Goal: Information Seeking & Learning: Learn about a topic

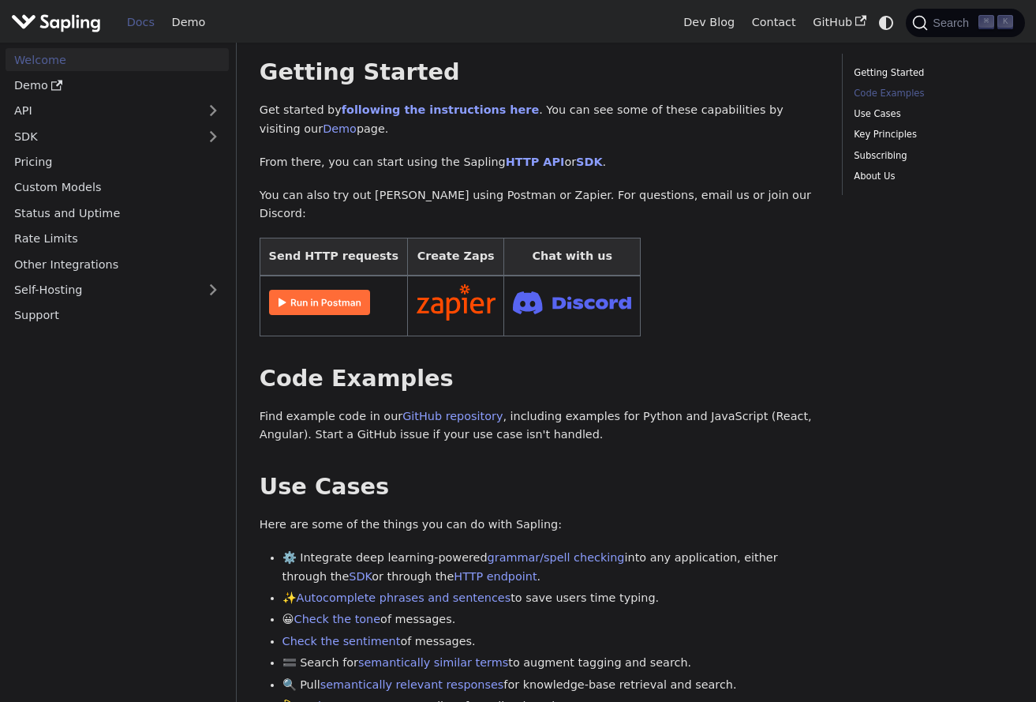
scroll to position [261, 0]
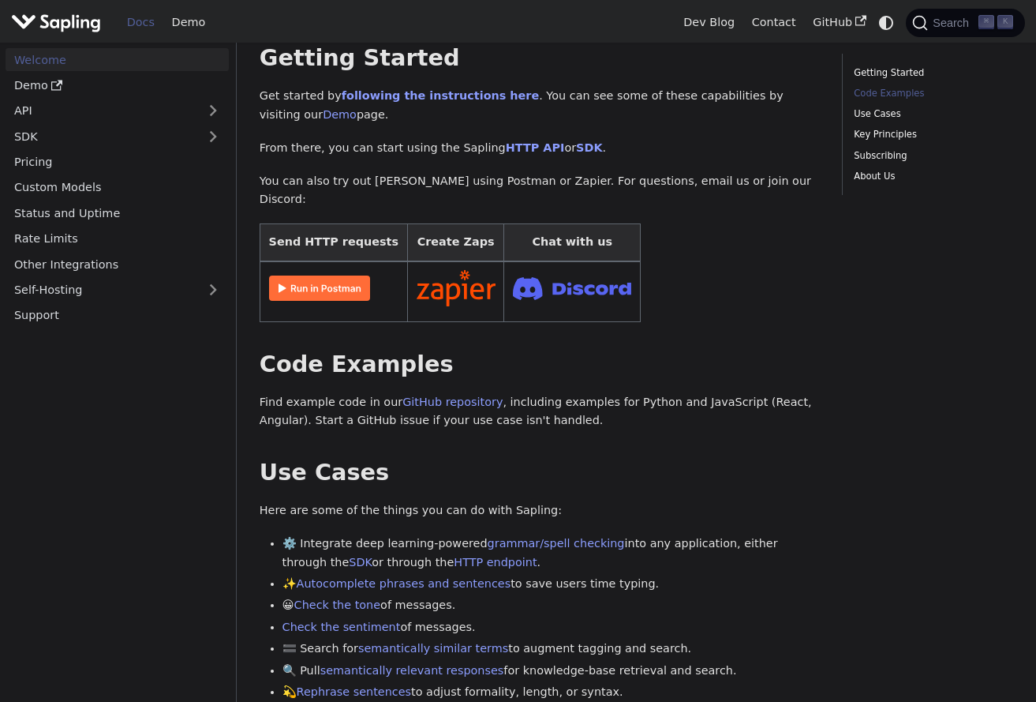
click at [354, 701] on link "Detect AI content" at bounding box center [346, 712] width 99 height 13
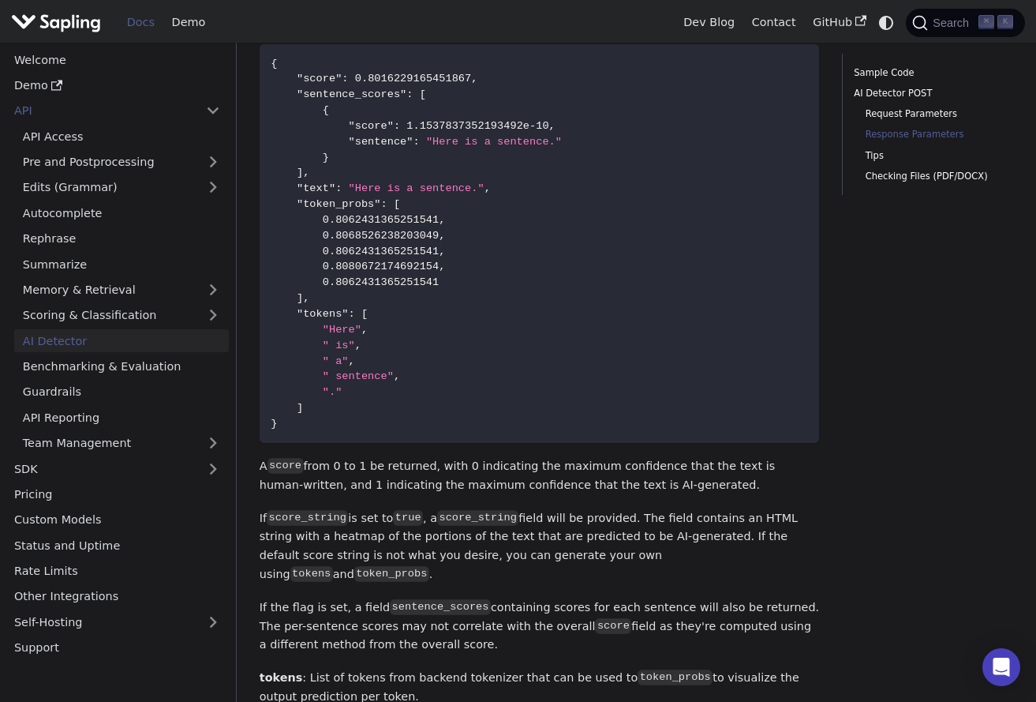
scroll to position [1725, 0]
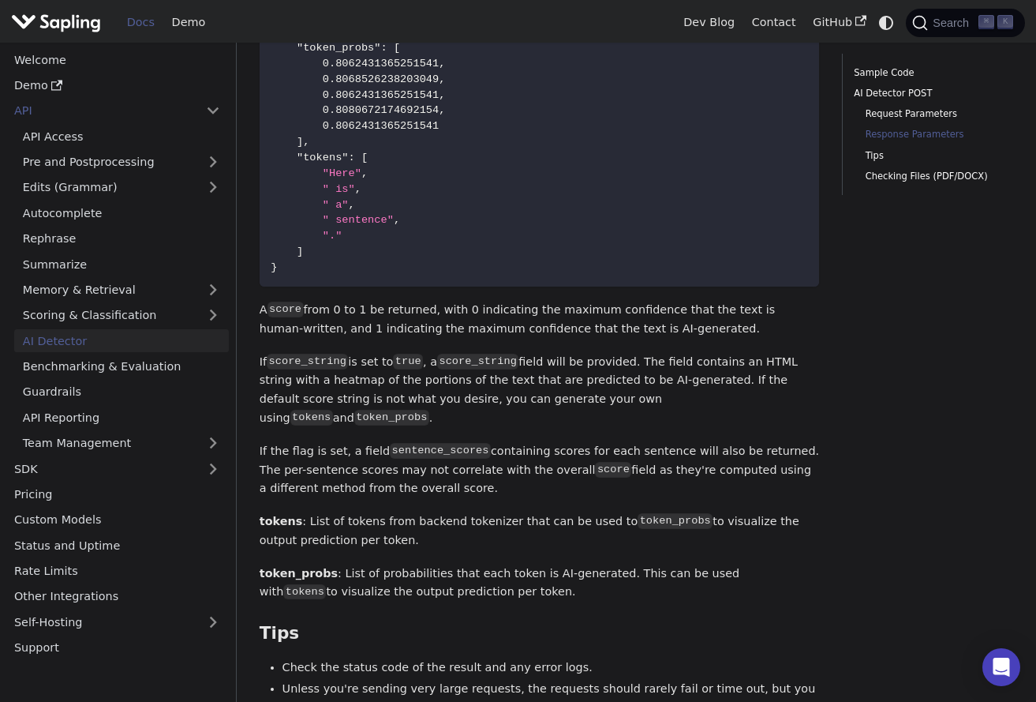
scroll to position [261, 0]
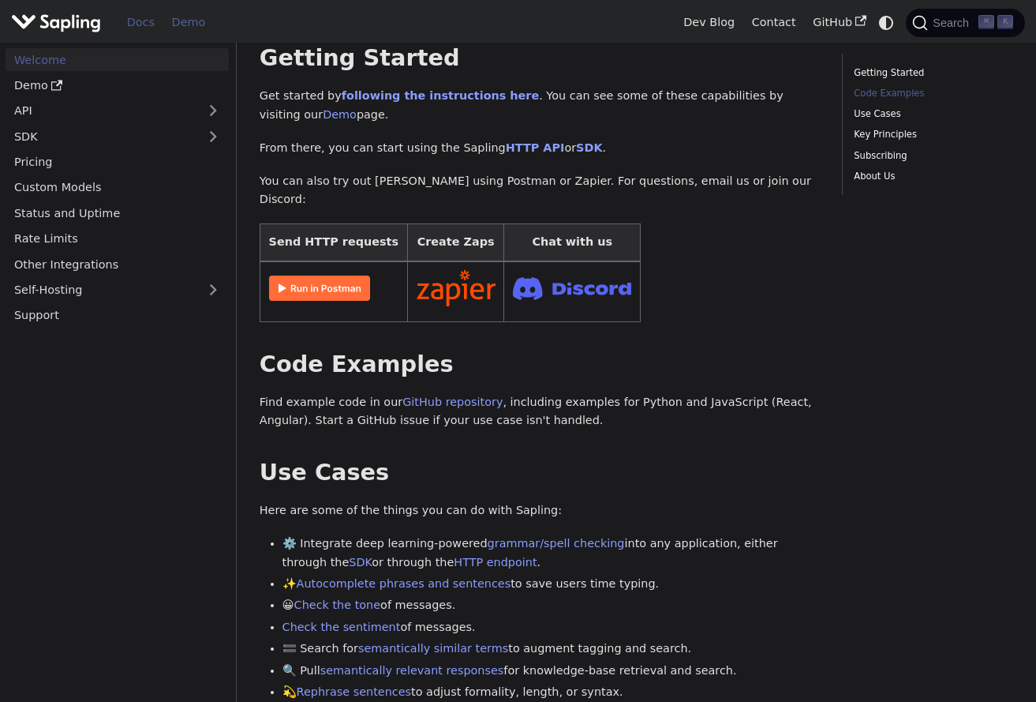
click at [185, 31] on link "Demo" at bounding box center [188, 22] width 51 height 24
